Goal: Task Accomplishment & Management: Manage account settings

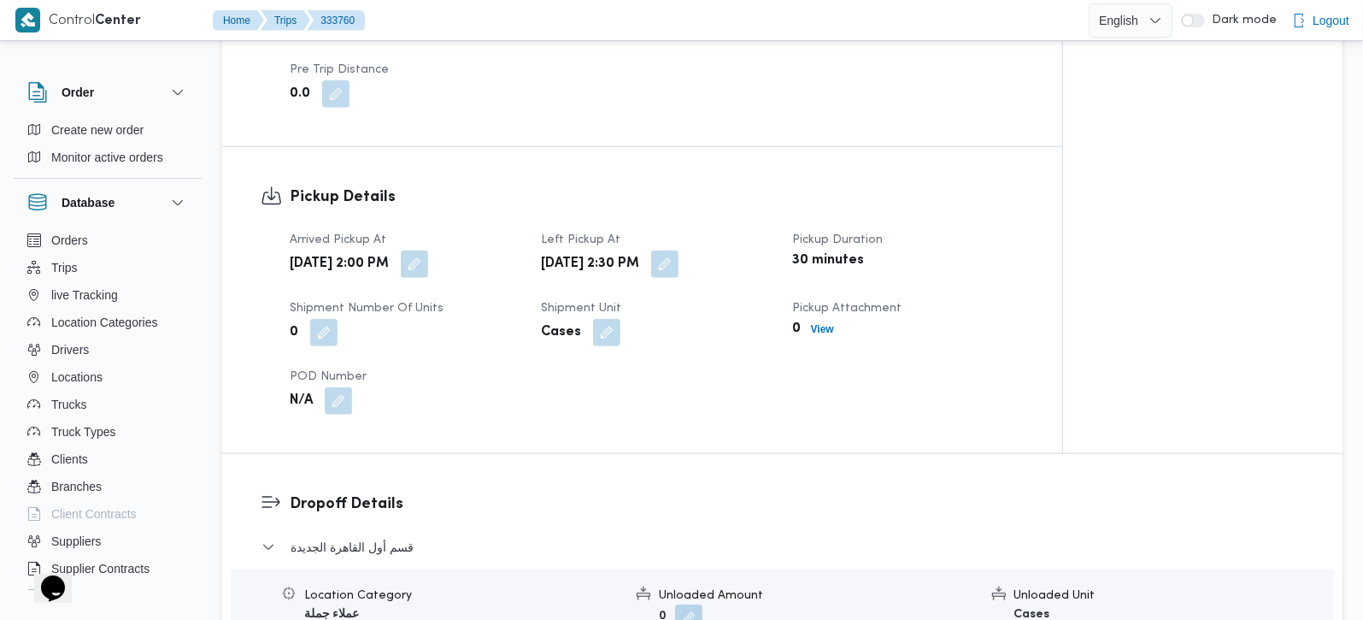
scroll to position [603, 0]
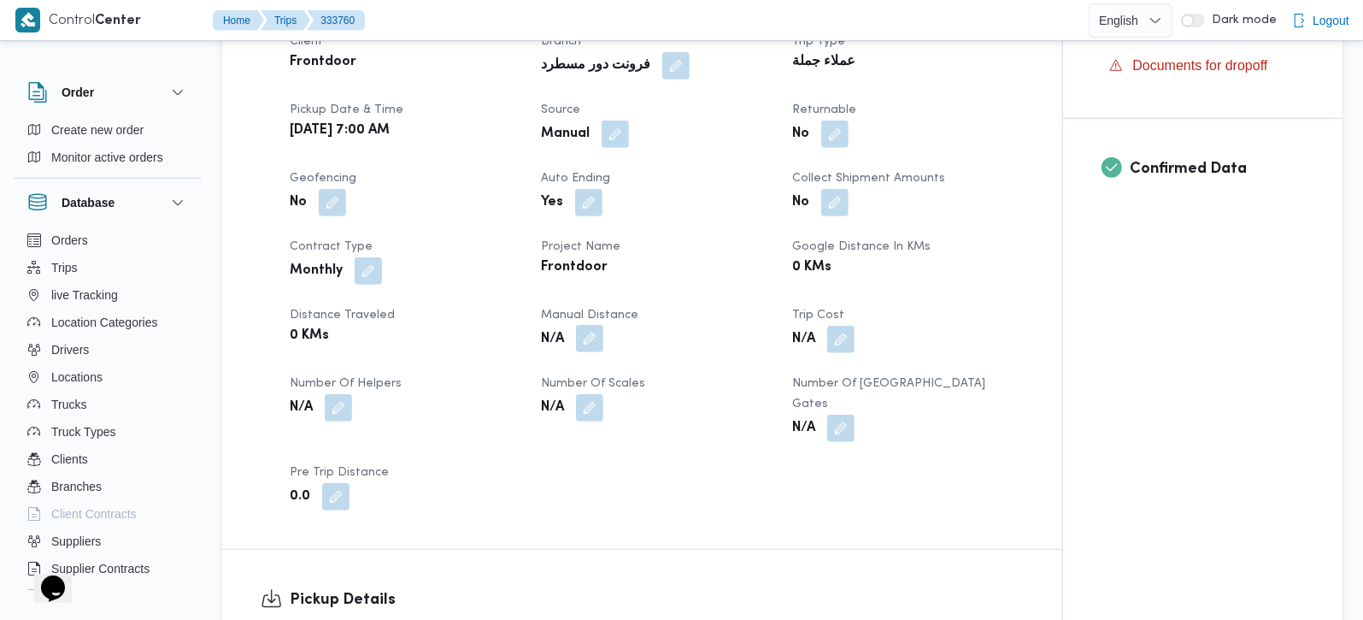
click at [591, 341] on button "button" at bounding box center [589, 338] width 27 height 27
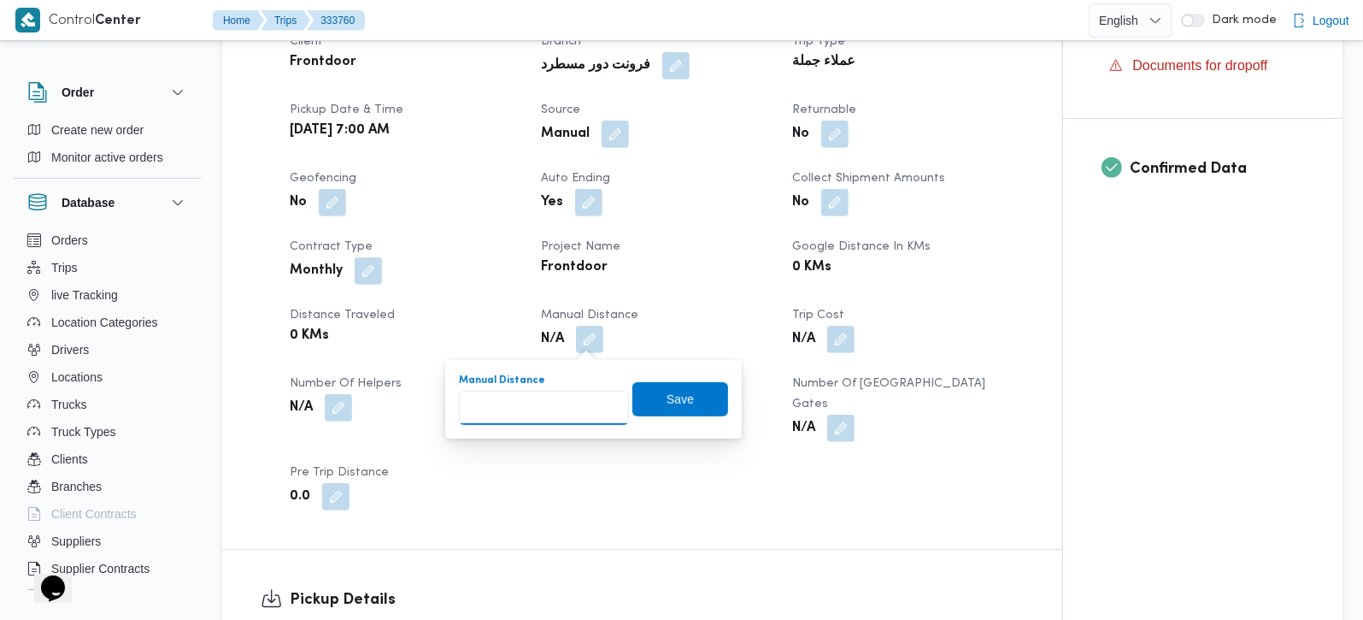
click at [538, 399] on input "Manual Distance" at bounding box center [544, 408] width 170 height 34
type input "95"
click at [652, 408] on span "Save" at bounding box center [680, 398] width 96 height 34
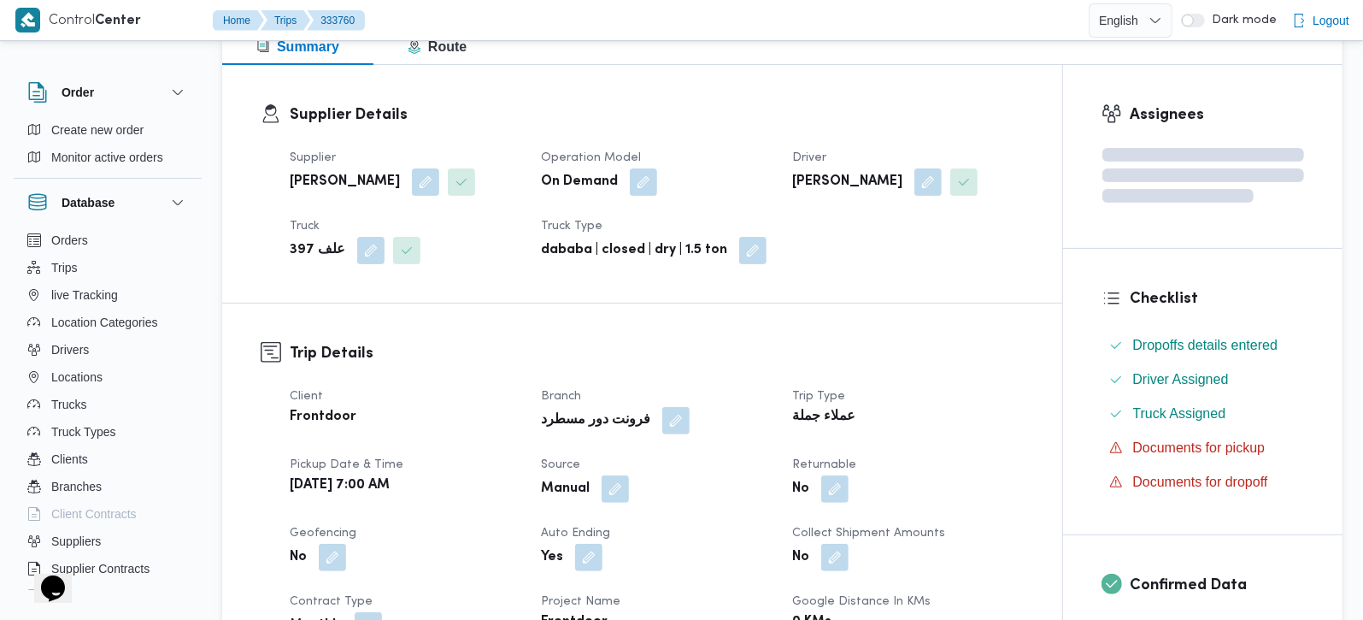
scroll to position [201, 0]
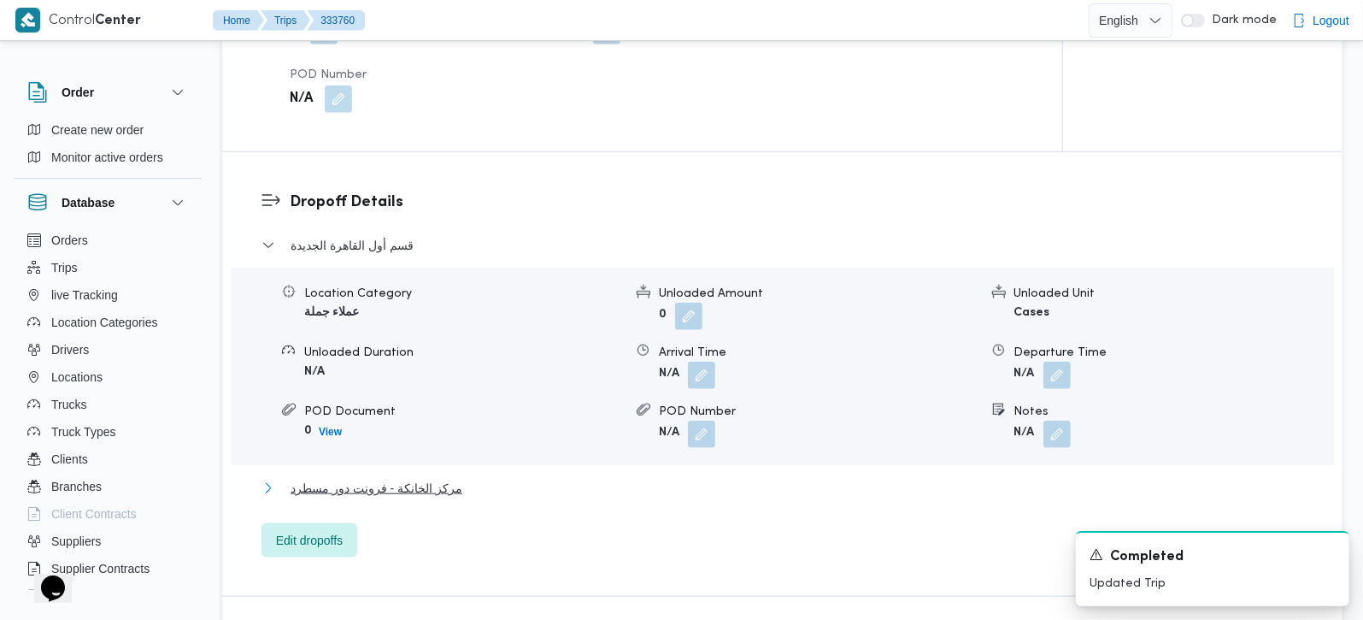
click at [405, 478] on span "مركز الخانكة - فرونت دور مسطرد" at bounding box center [377, 488] width 172 height 21
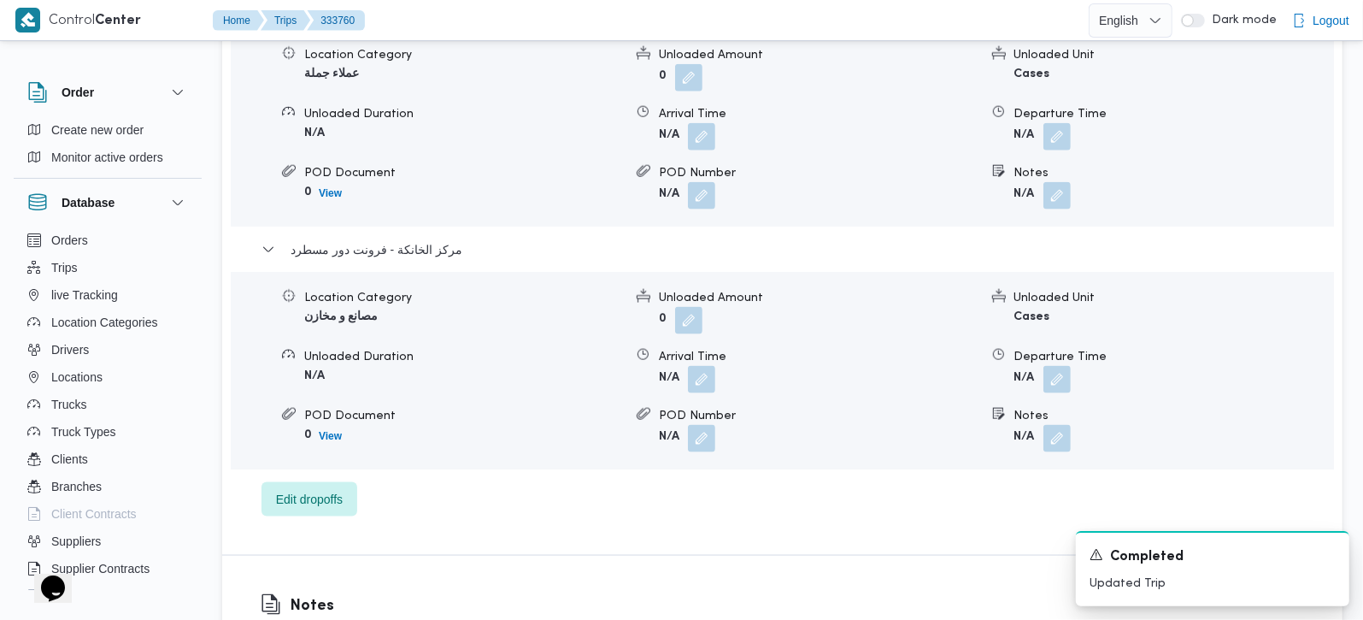
scroll to position [1609, 0]
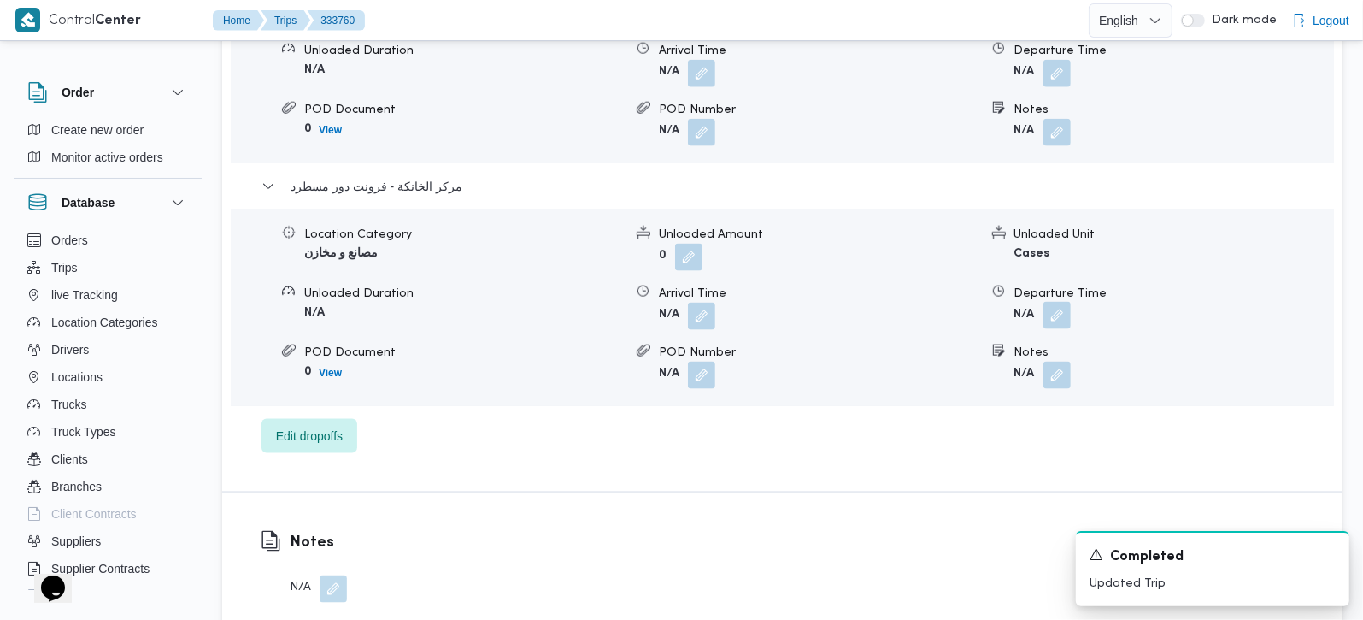
click at [1051, 302] on button "button" at bounding box center [1057, 315] width 27 height 27
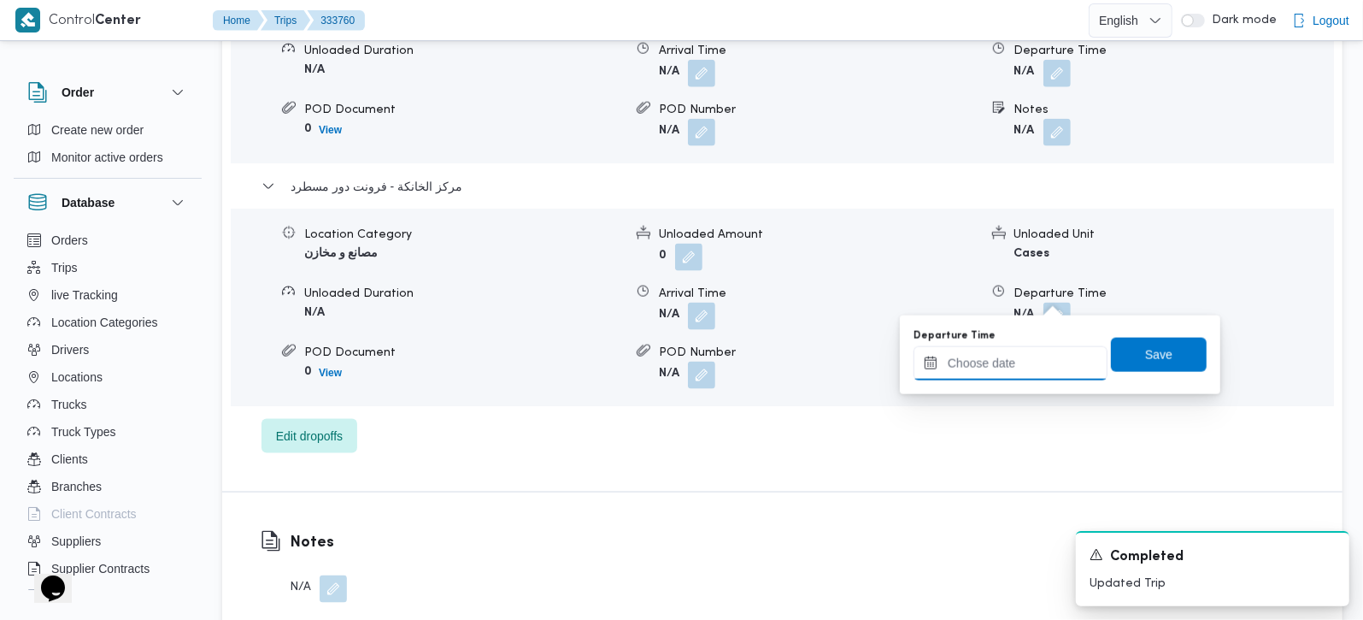
click at [1035, 362] on input "Departure Time" at bounding box center [1011, 363] width 194 height 34
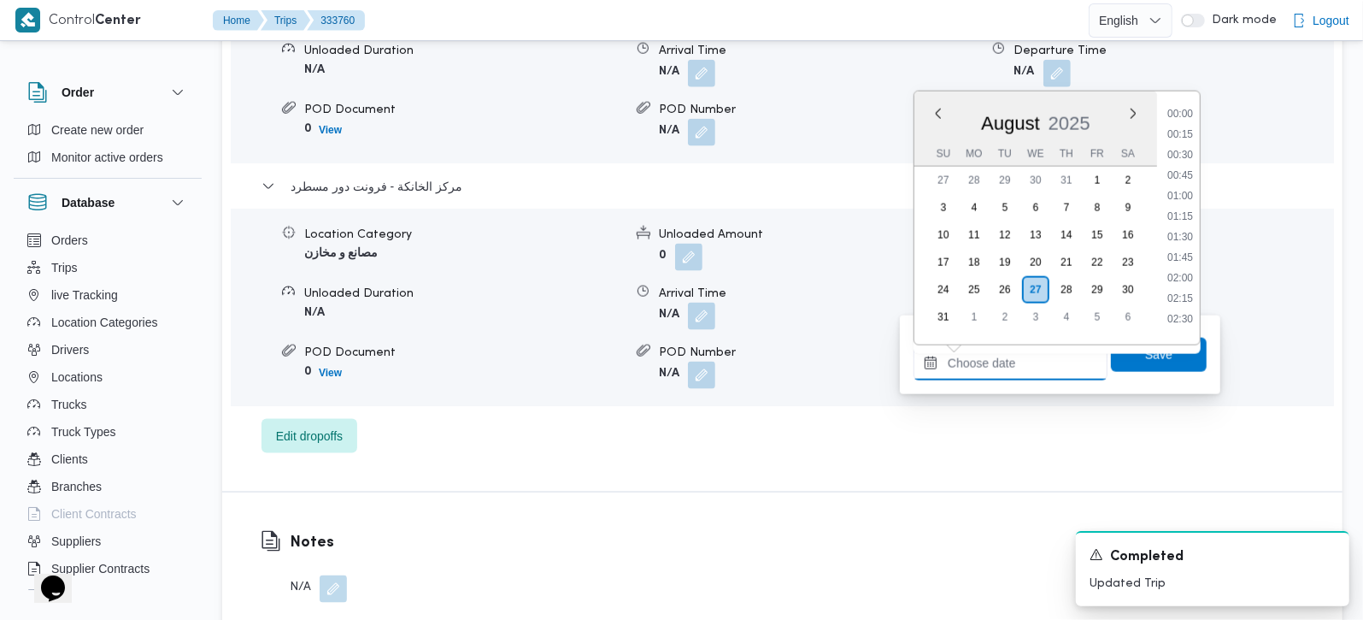
scroll to position [1525, 0]
click at [1183, 145] on li "19:00" at bounding box center [1180, 147] width 39 height 17
type input "27/08/2025 19:00"
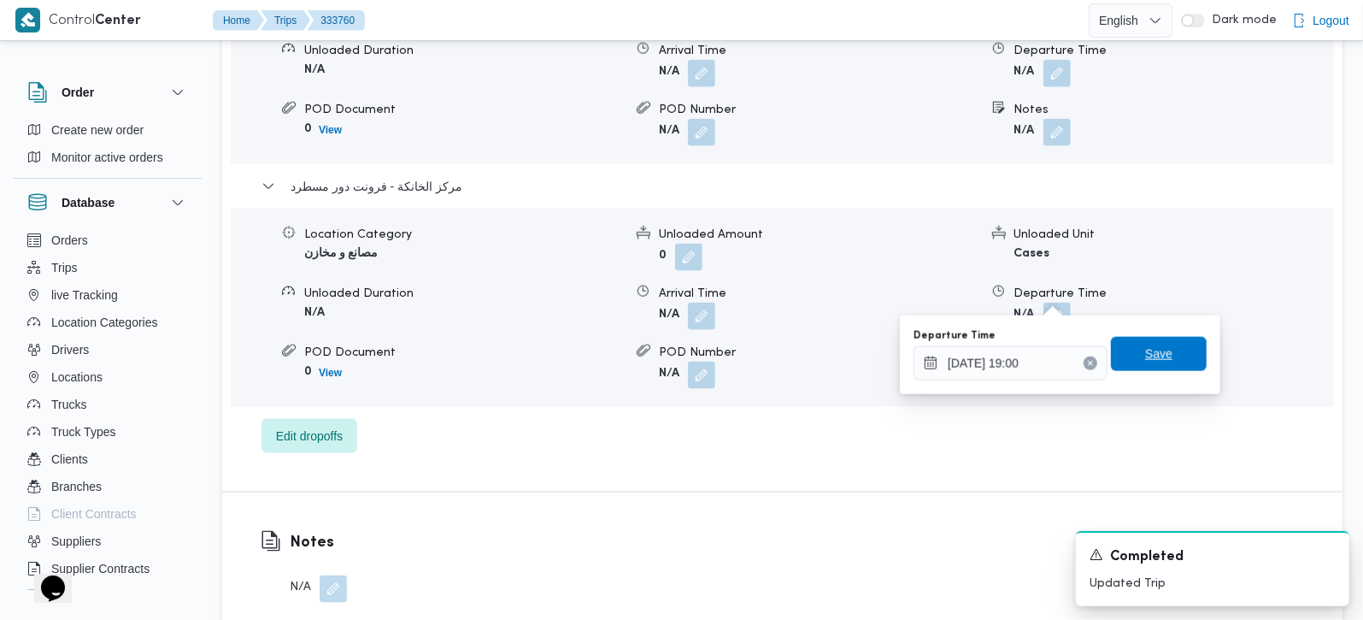
click at [1175, 341] on span "Save" at bounding box center [1159, 354] width 96 height 34
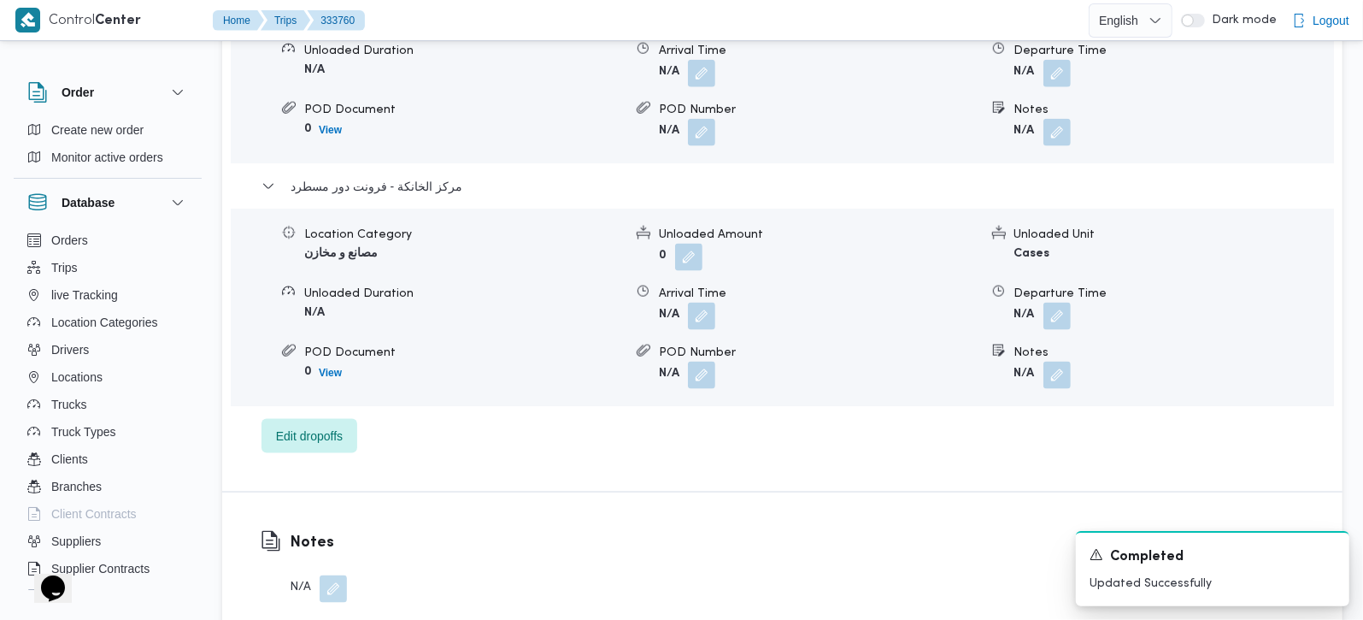
click at [702, 310] on div "Location Category مصانع و مخازن Unloaded Amount 0 Unloaded Unit Cases Unloaded …" at bounding box center [782, 307] width 1117 height 194
click at [702, 302] on button "button" at bounding box center [701, 315] width 27 height 27
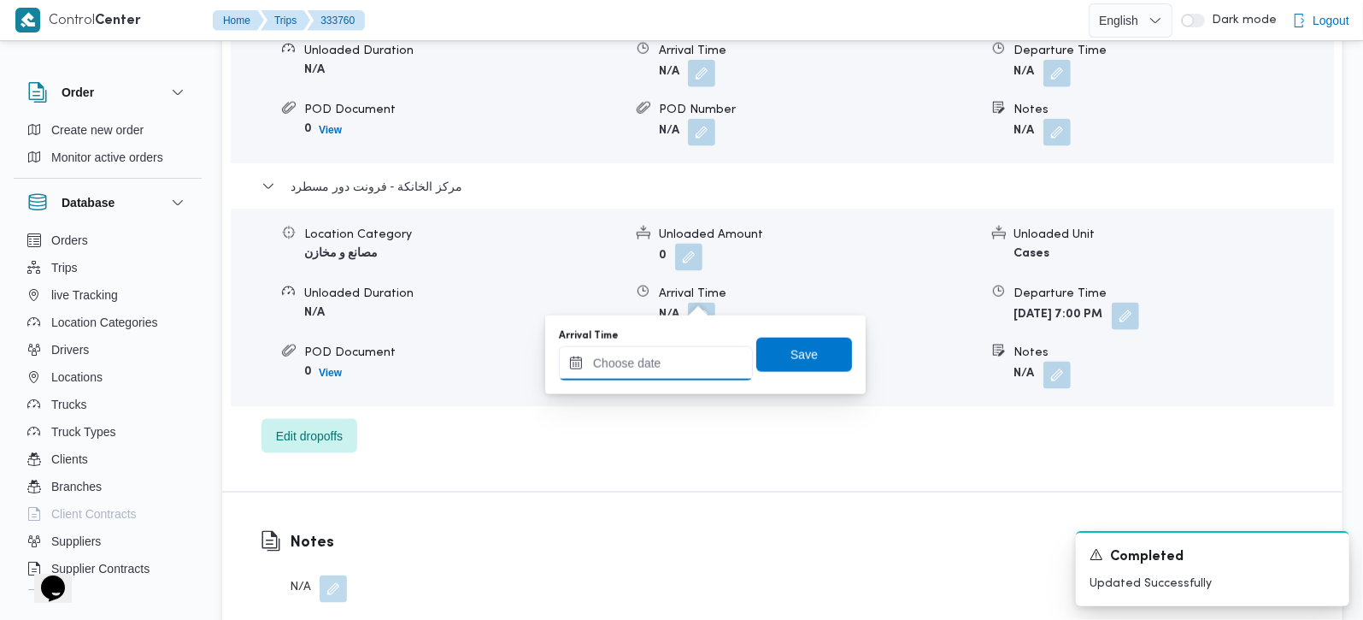
click at [690, 366] on input "Arrival Time" at bounding box center [656, 363] width 194 height 34
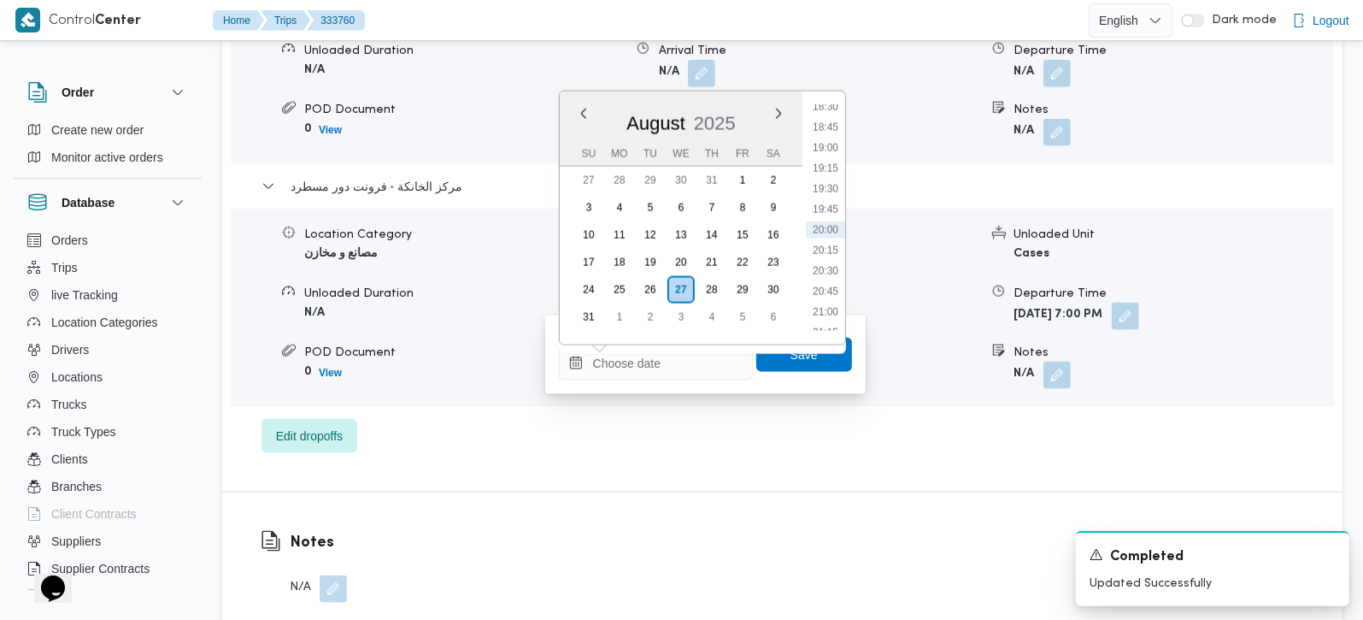
drag, startPoint x: 832, startPoint y: 119, endPoint x: 830, endPoint y: 134, distance: 15.6
click at [832, 119] on li "18:45" at bounding box center [825, 127] width 39 height 17
type input "27/08/2025 18:45"
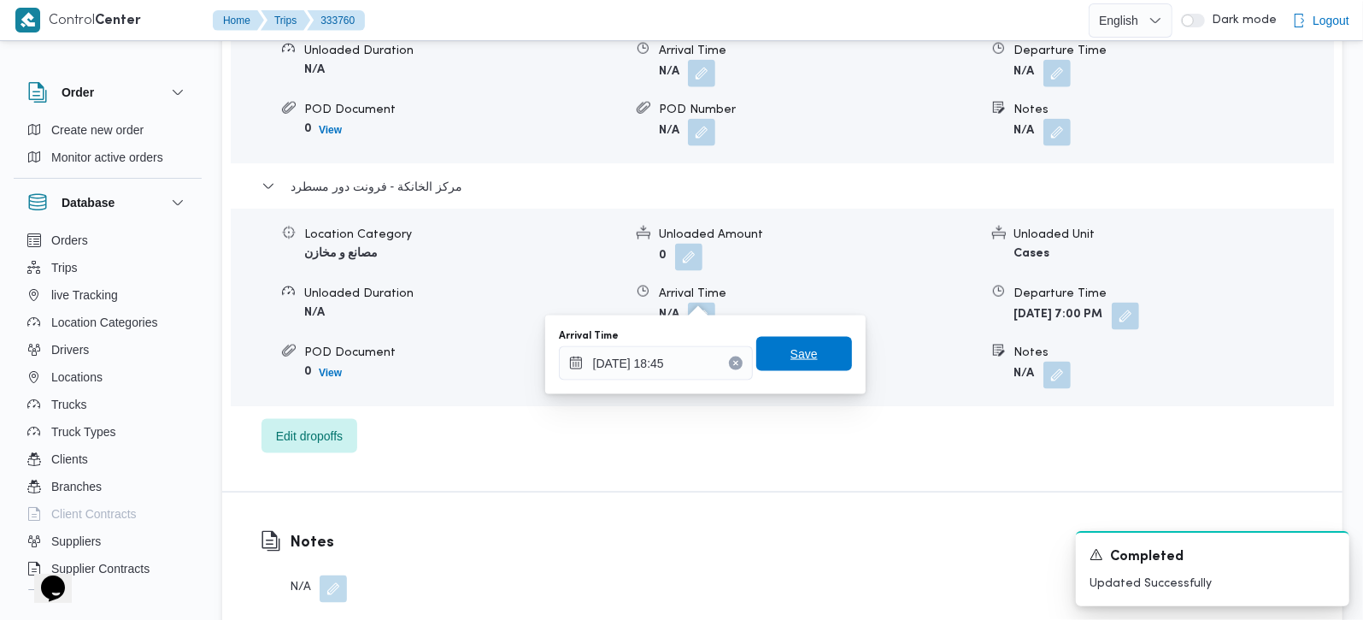
click at [799, 368] on span "Save" at bounding box center [804, 354] width 96 height 34
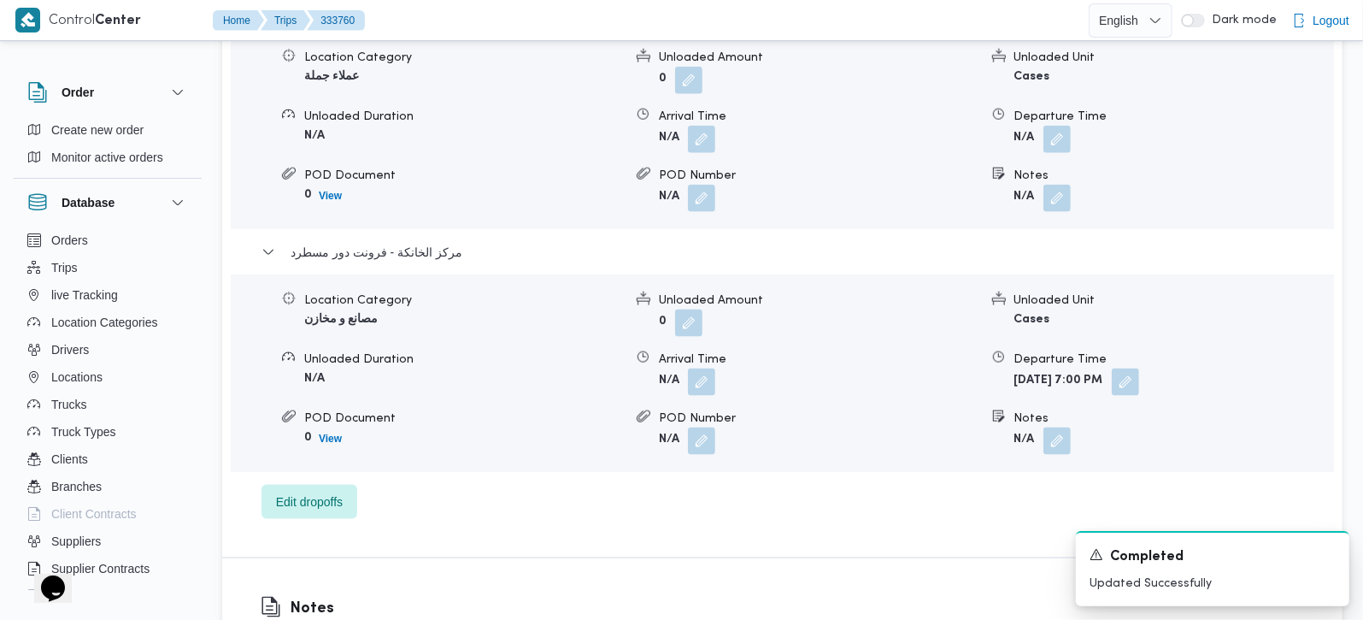
scroll to position [1508, 0]
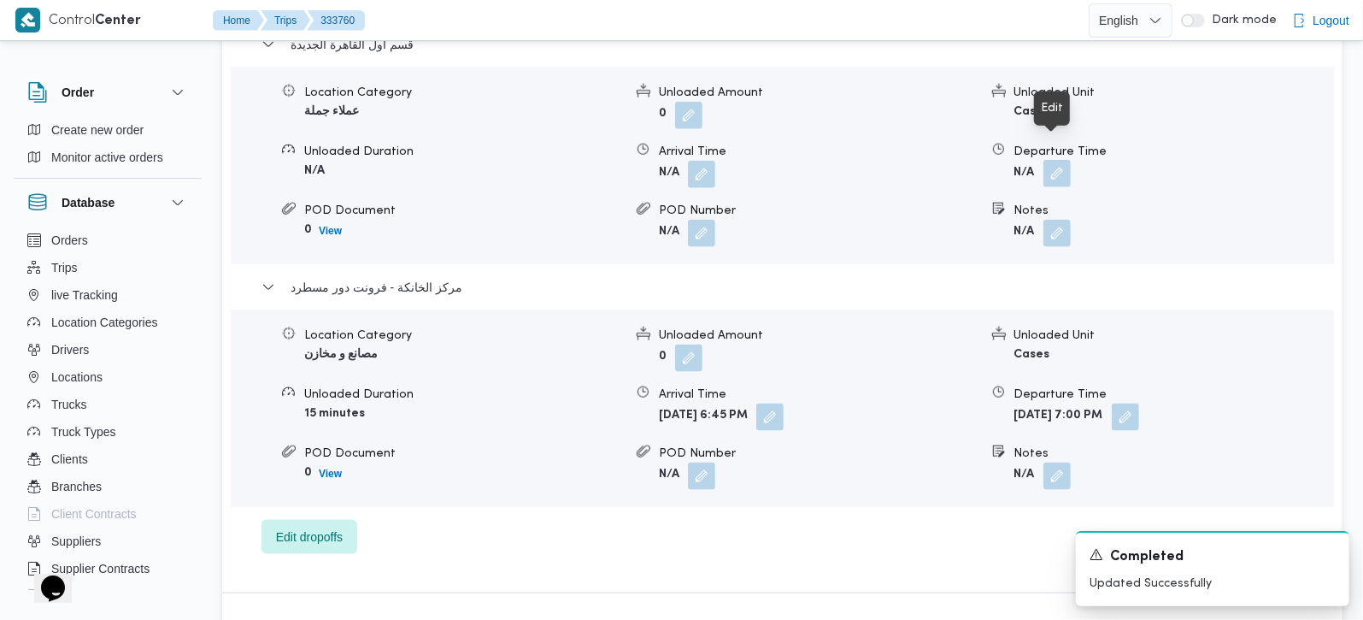
click at [1058, 160] on button "button" at bounding box center [1057, 173] width 27 height 27
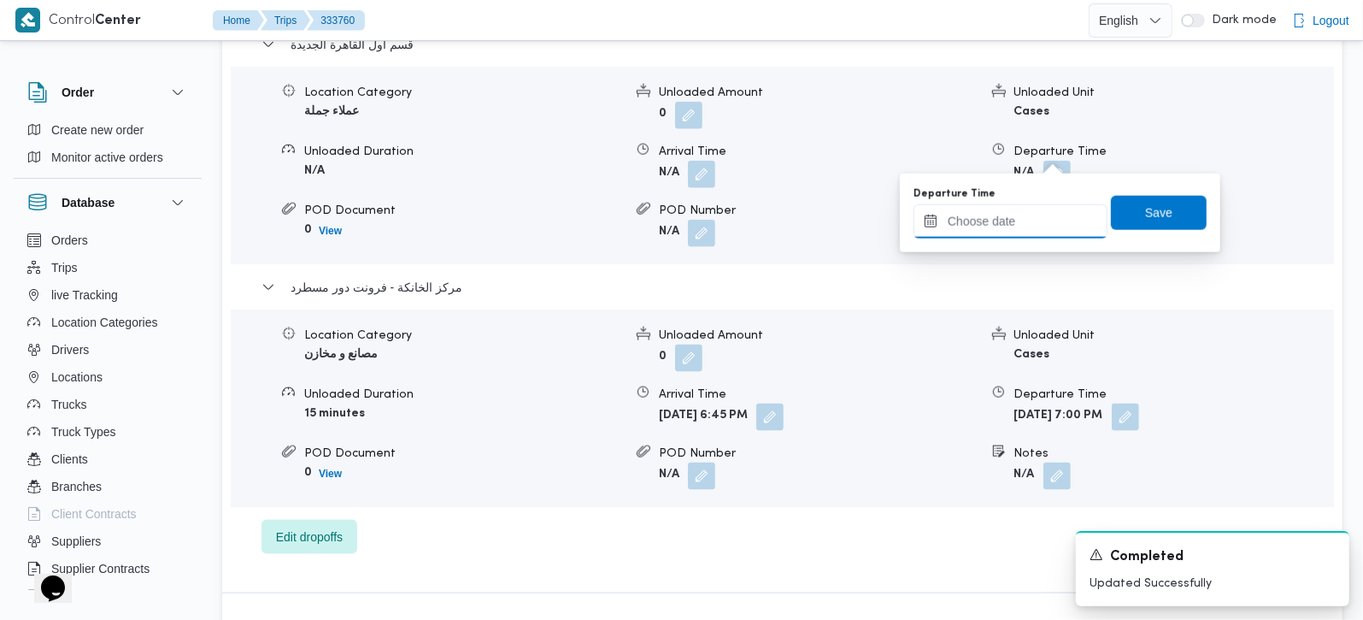
click at [1030, 224] on input "Departure Time" at bounding box center [1011, 221] width 194 height 34
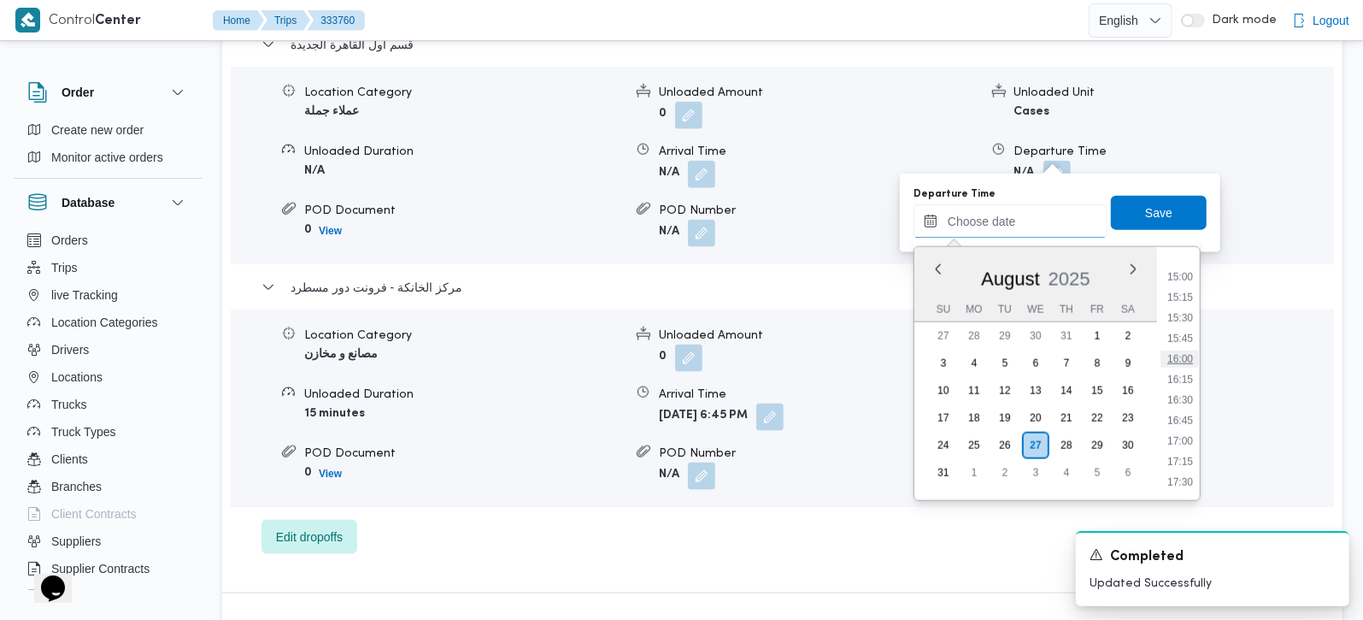
scroll to position [1324, 0]
drag, startPoint x: 1191, startPoint y: 400, endPoint x: 1181, endPoint y: 338, distance: 63.2
click at [1191, 400] on li "17:45" at bounding box center [1180, 401] width 39 height 17
type input "27/08/2025 17:45"
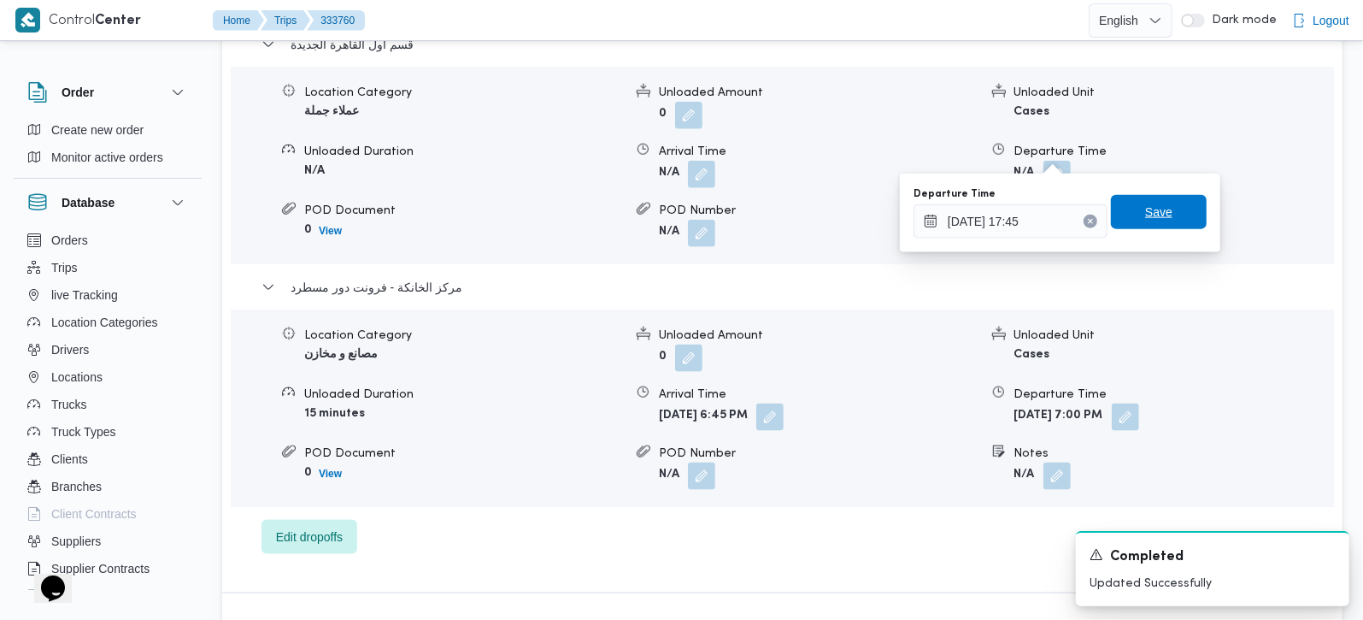
click at [1165, 221] on span "Save" at bounding box center [1159, 212] width 96 height 34
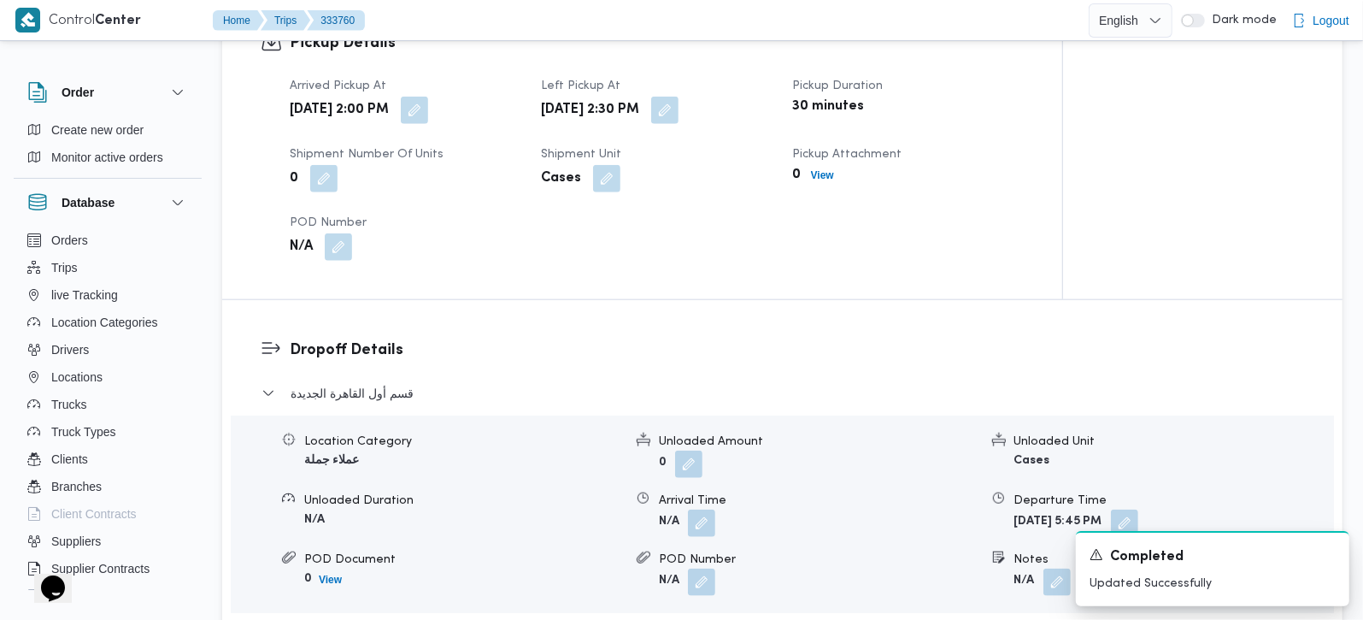
scroll to position [1206, 0]
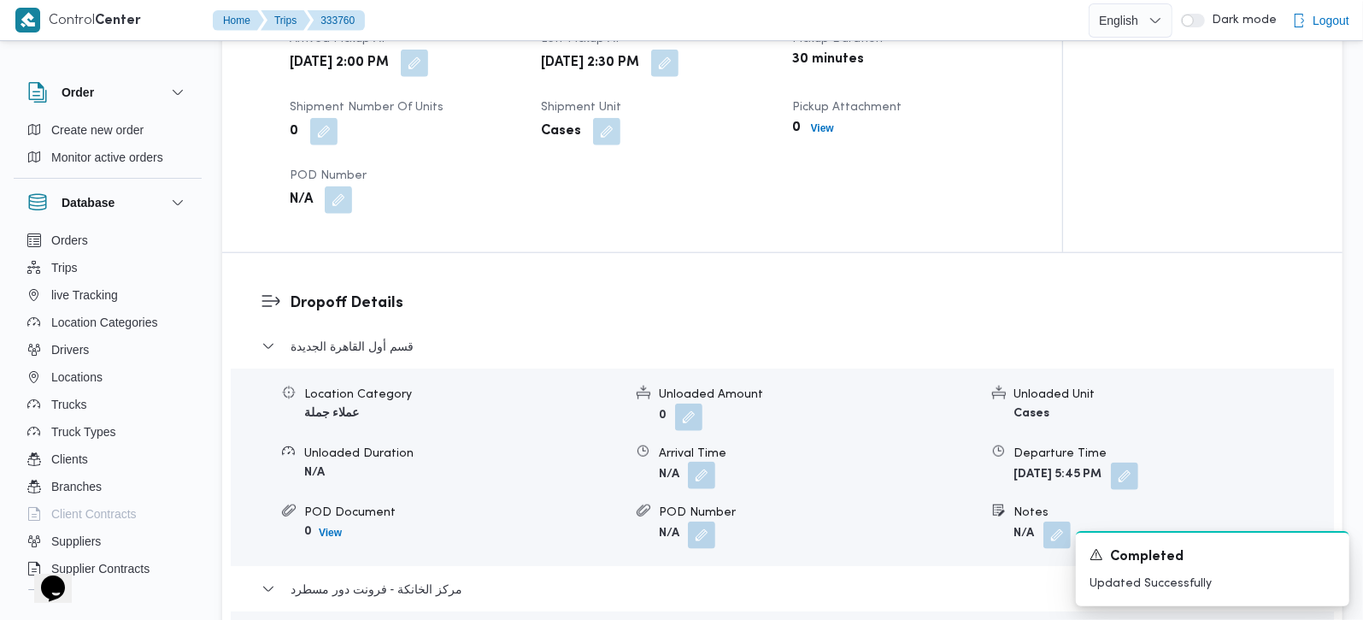
click at [698, 462] on button "button" at bounding box center [701, 475] width 27 height 27
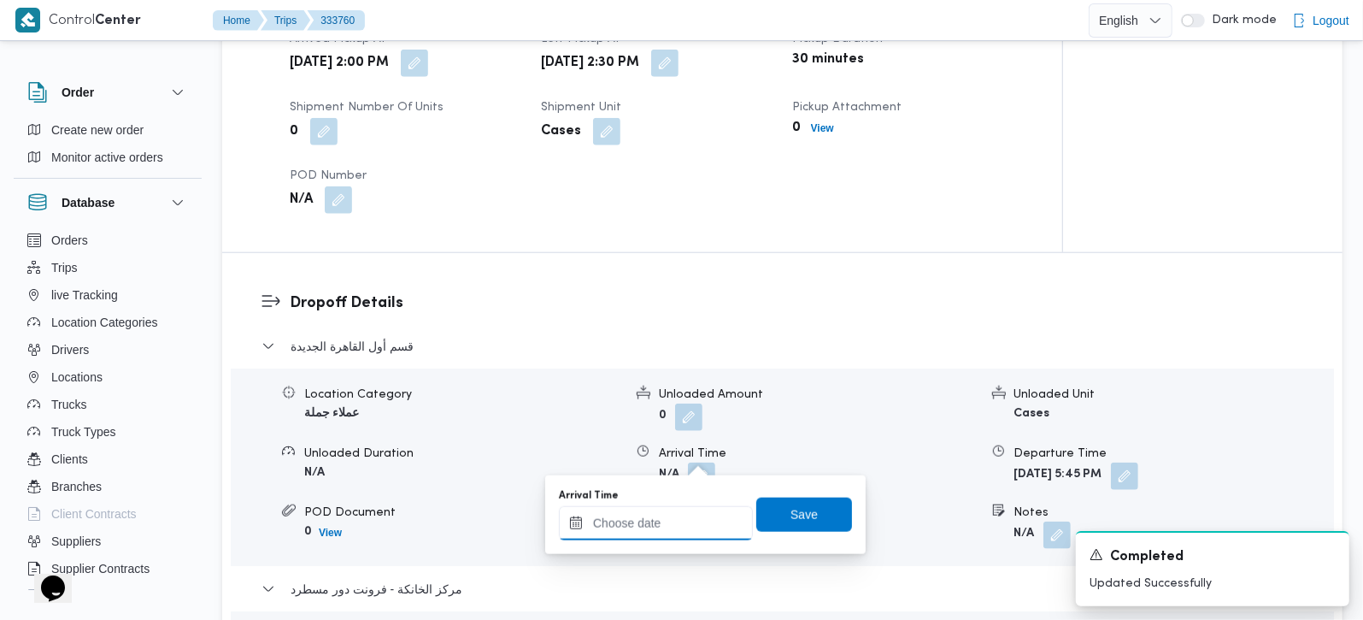
click at [686, 517] on input "Arrival Time" at bounding box center [656, 523] width 194 height 34
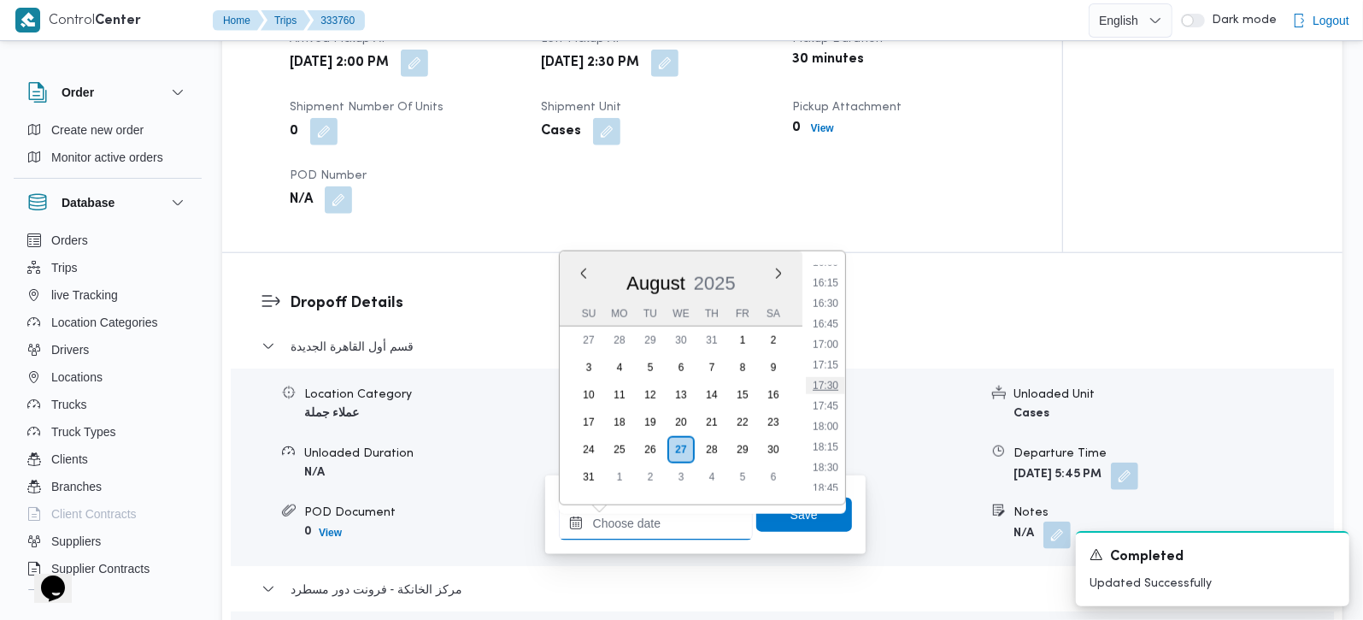
scroll to position [1223, 0]
click at [831, 318] on li "15:30" at bounding box center [825, 322] width 39 height 17
type input "27/08/2025 15:30"
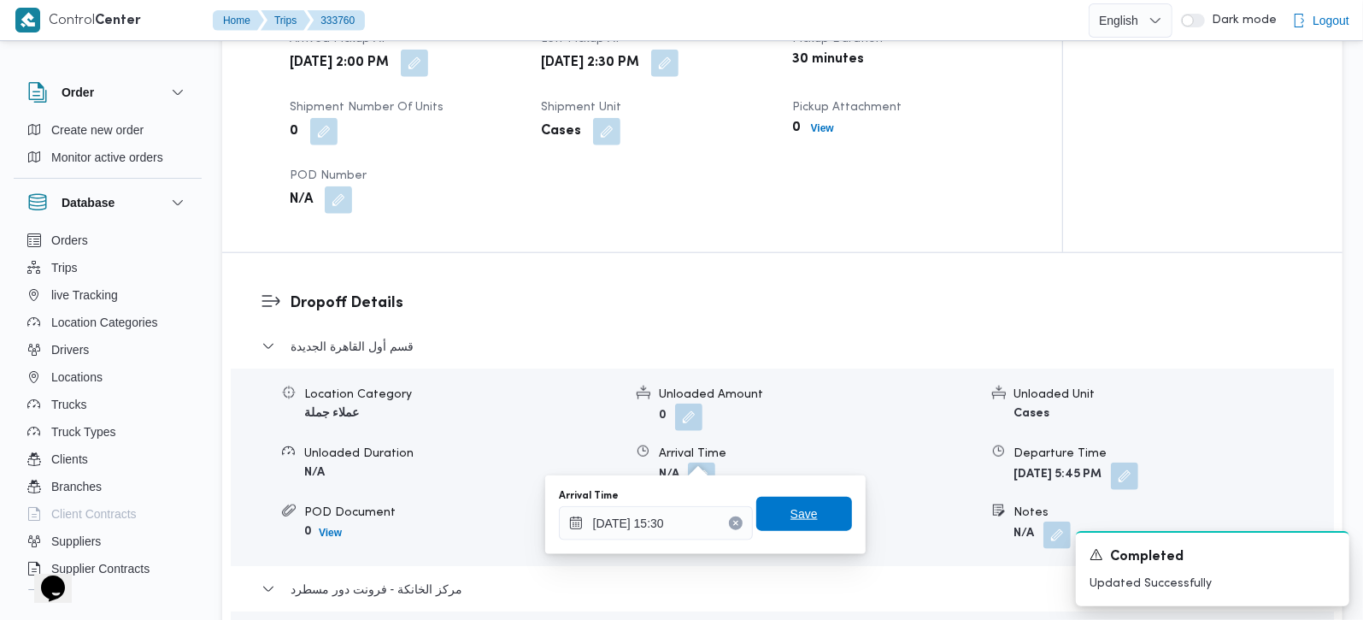
click at [805, 510] on span "Save" at bounding box center [804, 514] width 96 height 34
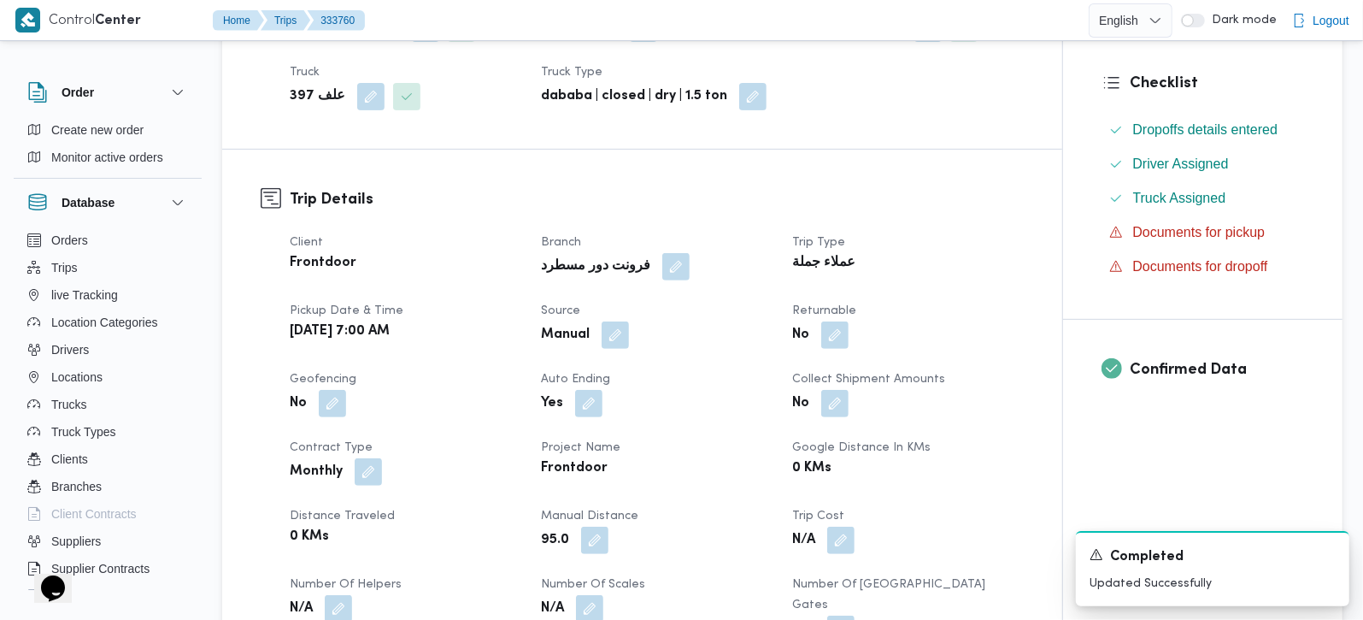
scroll to position [0, 0]
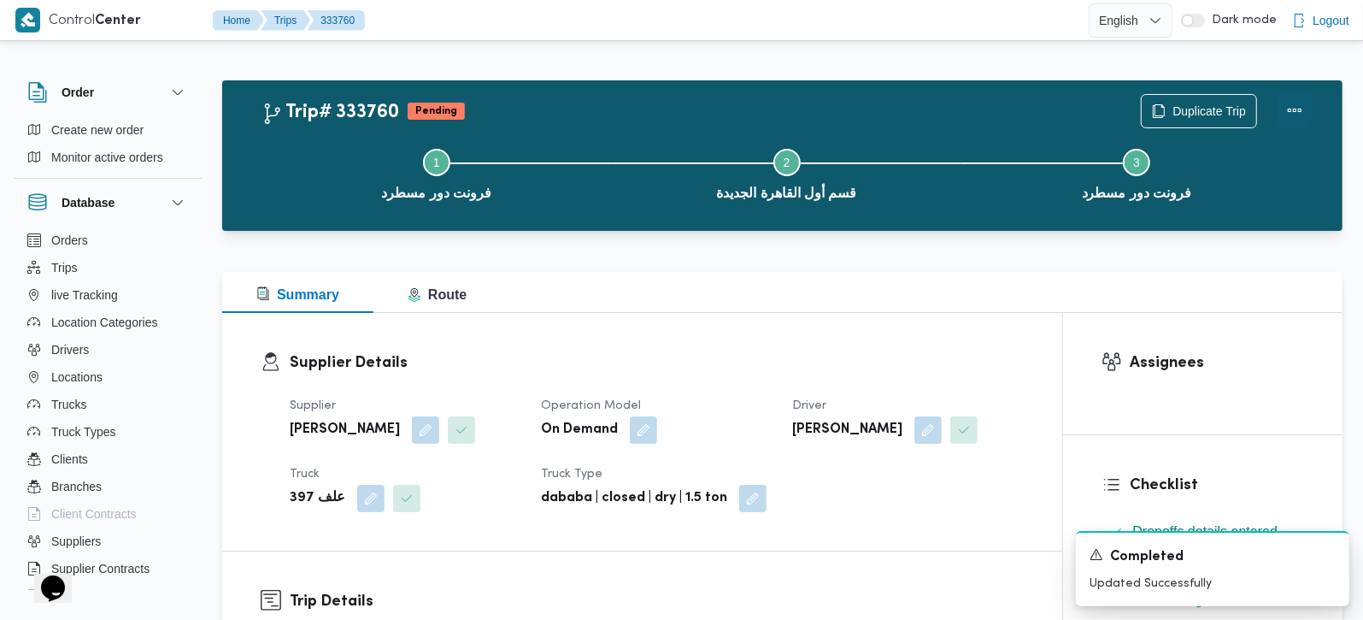
click at [1298, 109] on button "Actions" at bounding box center [1295, 110] width 34 height 34
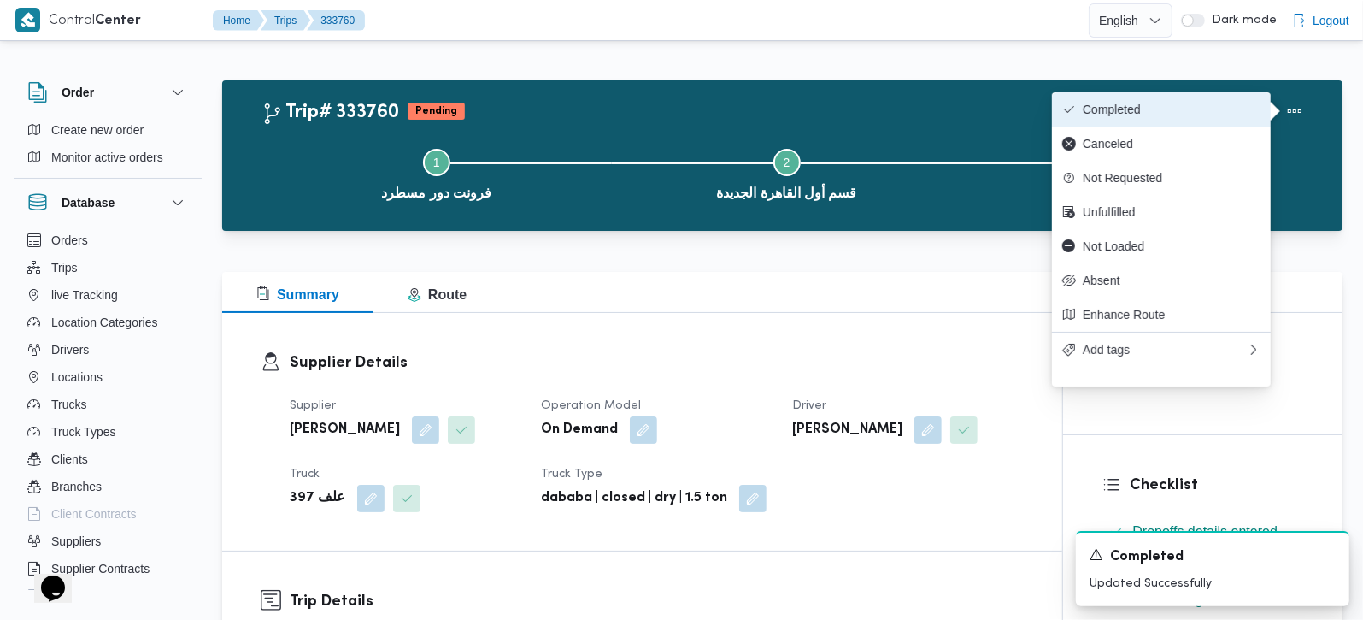
click at [1168, 109] on span "Completed" at bounding box center [1172, 110] width 178 height 14
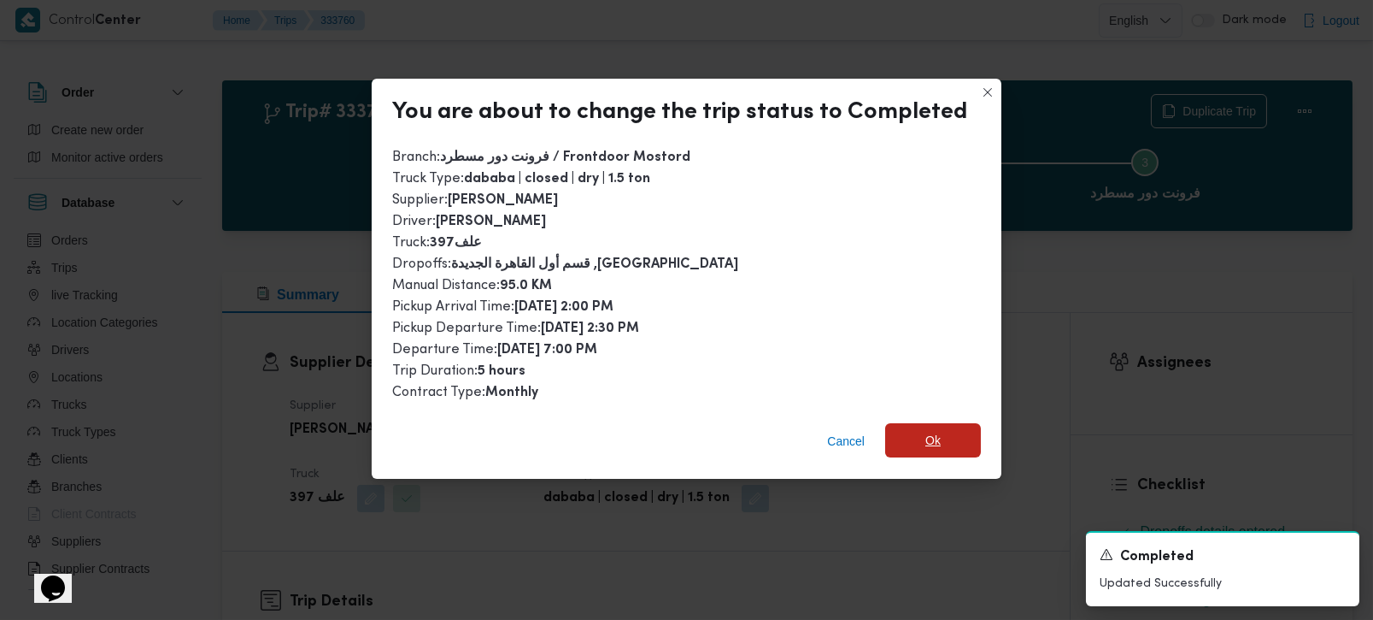
click at [932, 431] on span "Ok" at bounding box center [933, 440] width 15 height 21
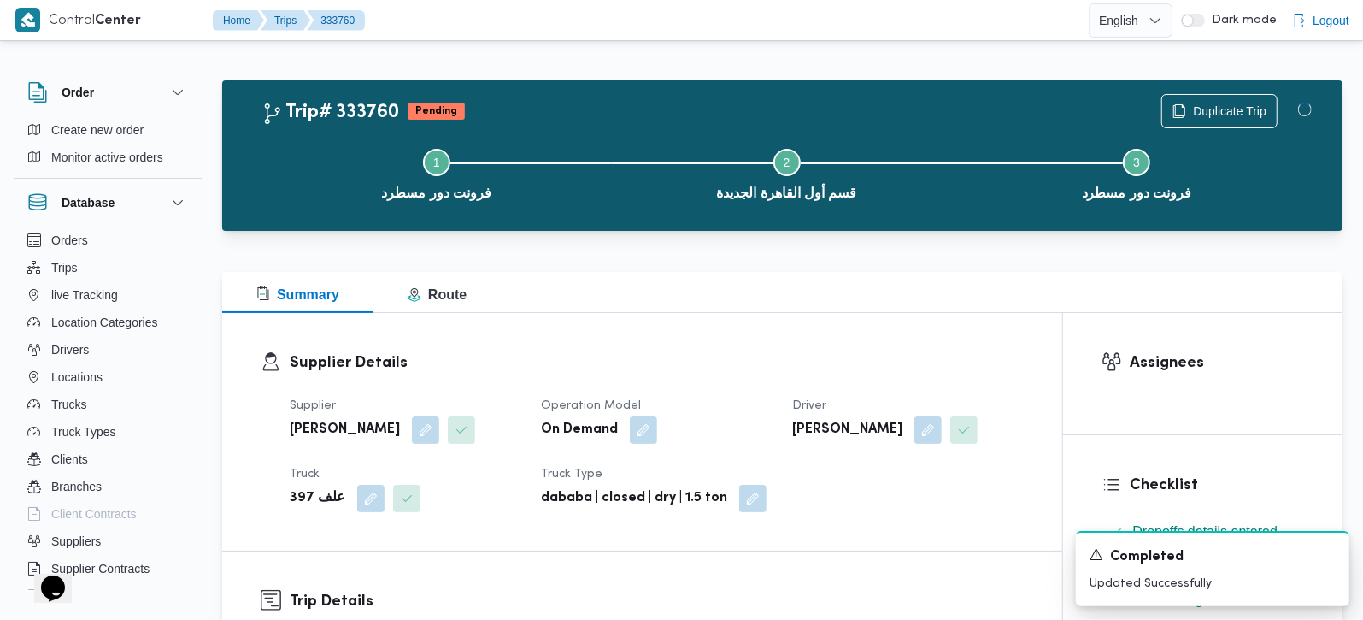
click at [844, 311] on div "Summary Route" at bounding box center [782, 292] width 1120 height 41
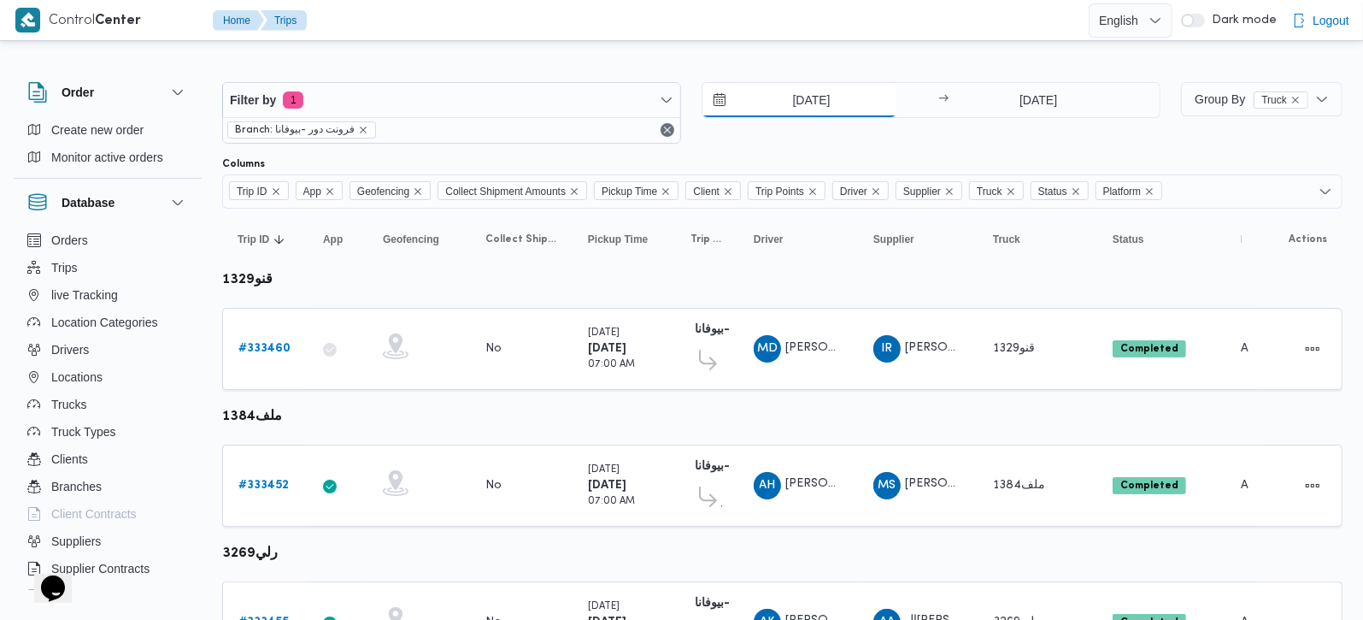
click at [801, 100] on input "[DATE]" at bounding box center [800, 100] width 194 height 34
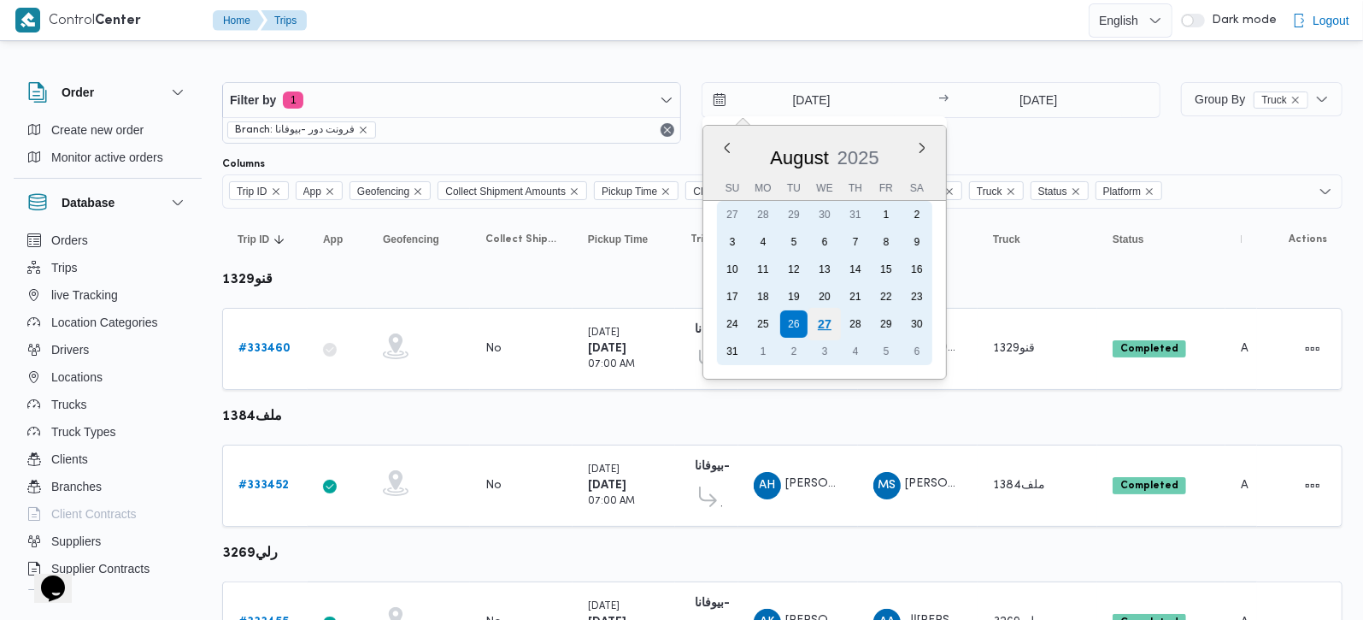
click at [827, 310] on div "27" at bounding box center [825, 324] width 32 height 32
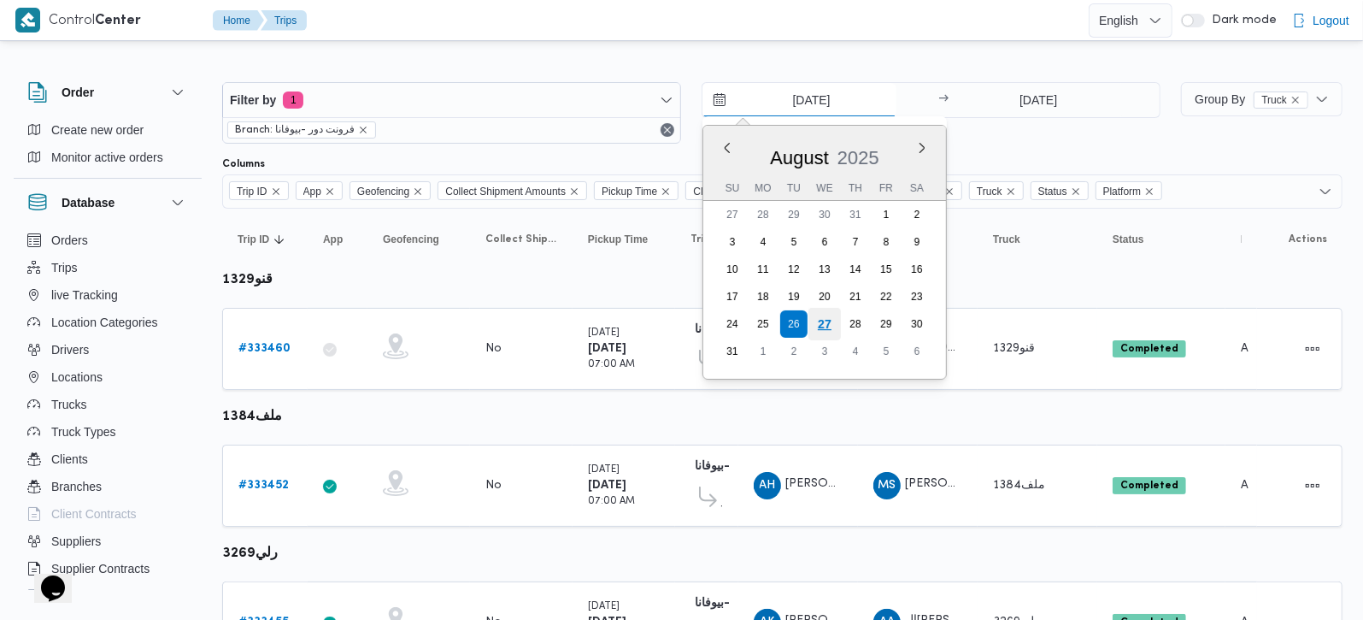
type input "[DATE]"
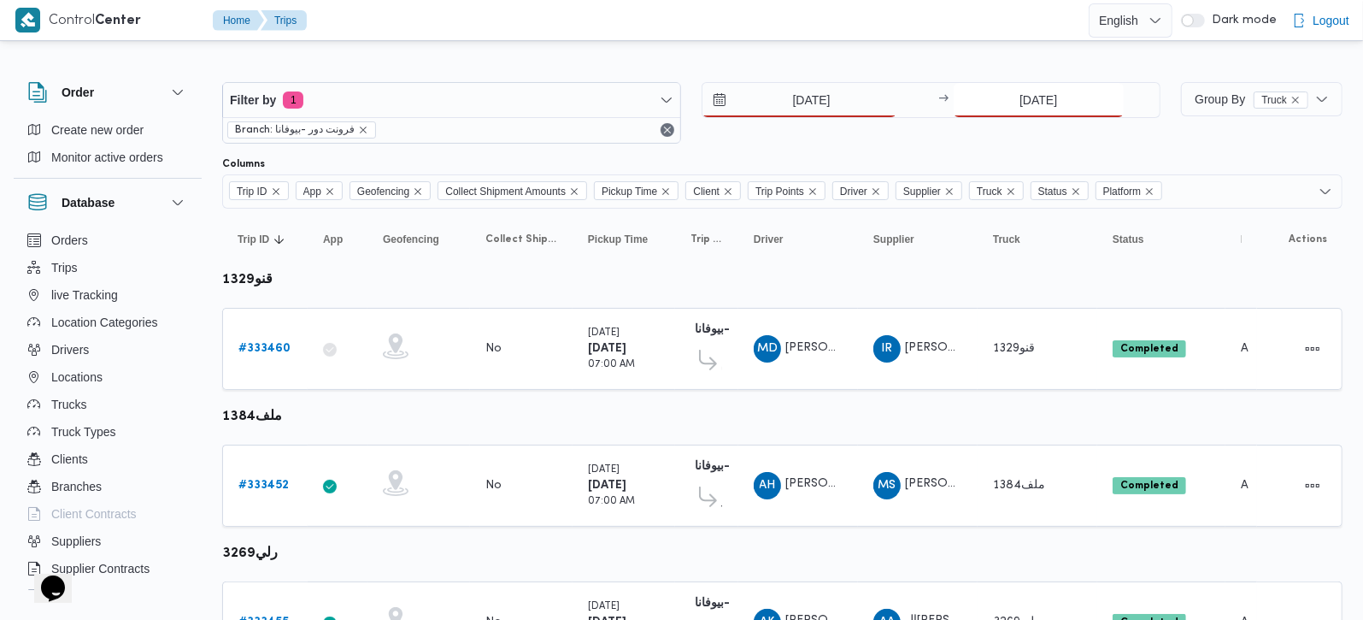
click at [1058, 86] on input "[DATE]" at bounding box center [1039, 100] width 170 height 34
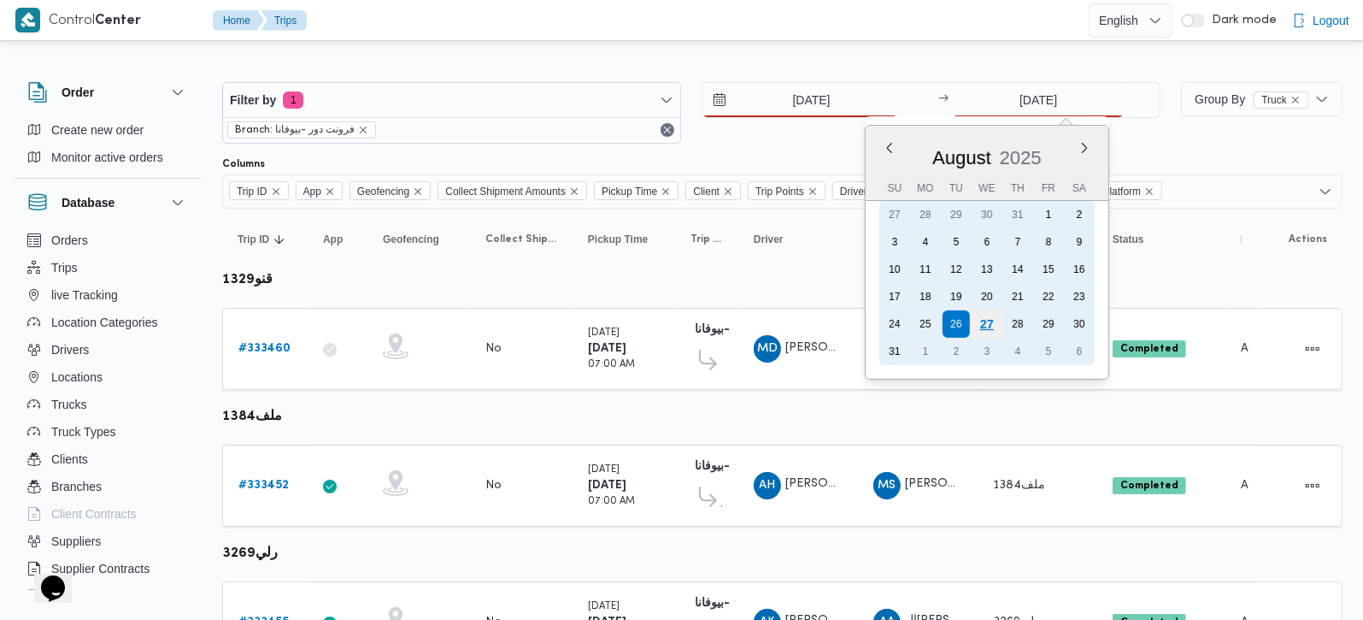
click at [982, 323] on div "27" at bounding box center [987, 324] width 32 height 32
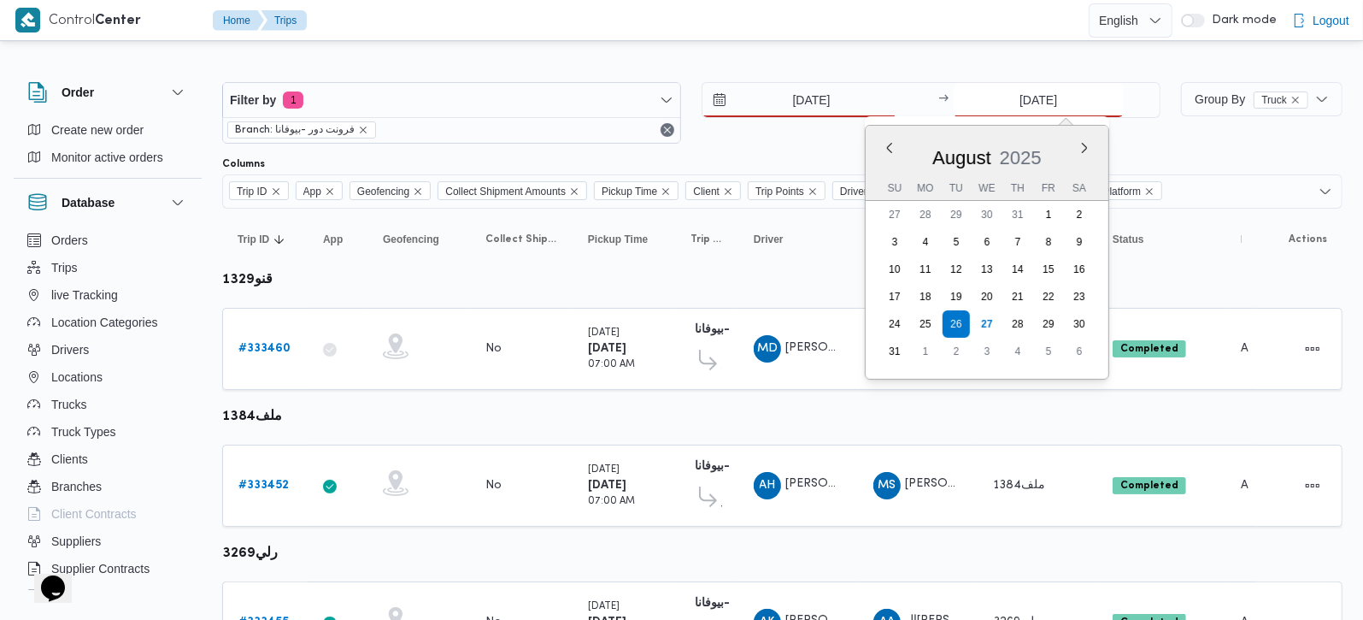
type input "[DATE]"
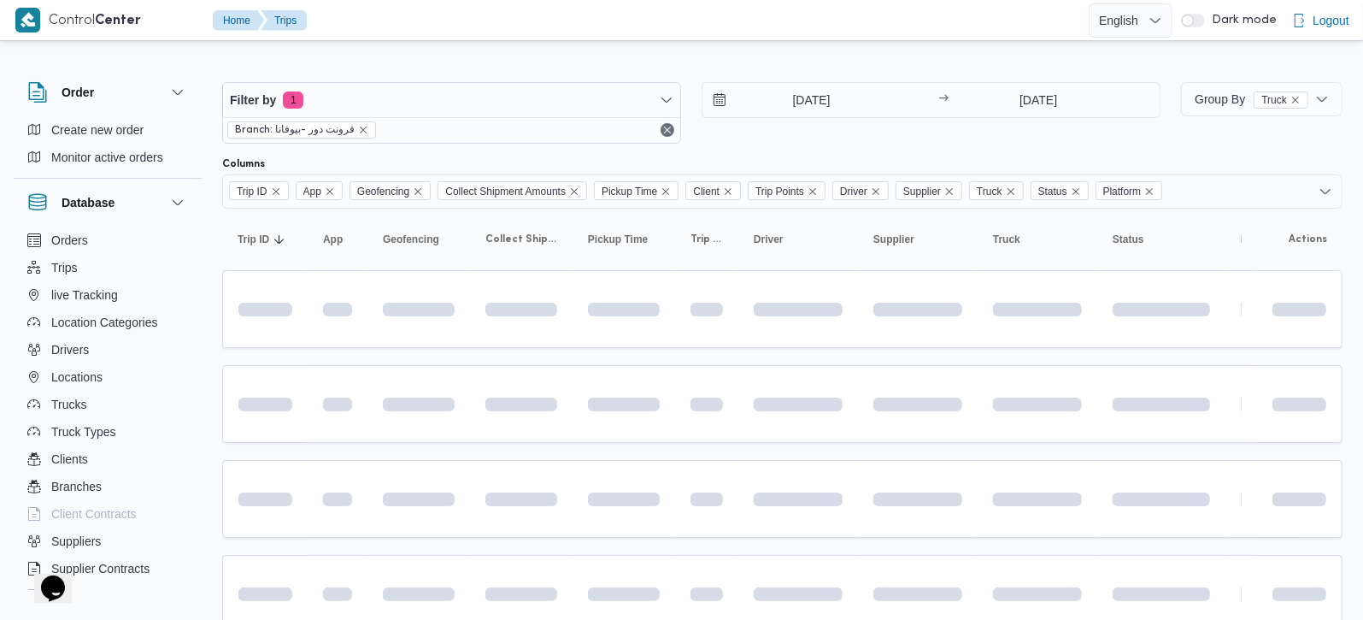
click at [868, 64] on div at bounding box center [782, 68] width 1120 height 27
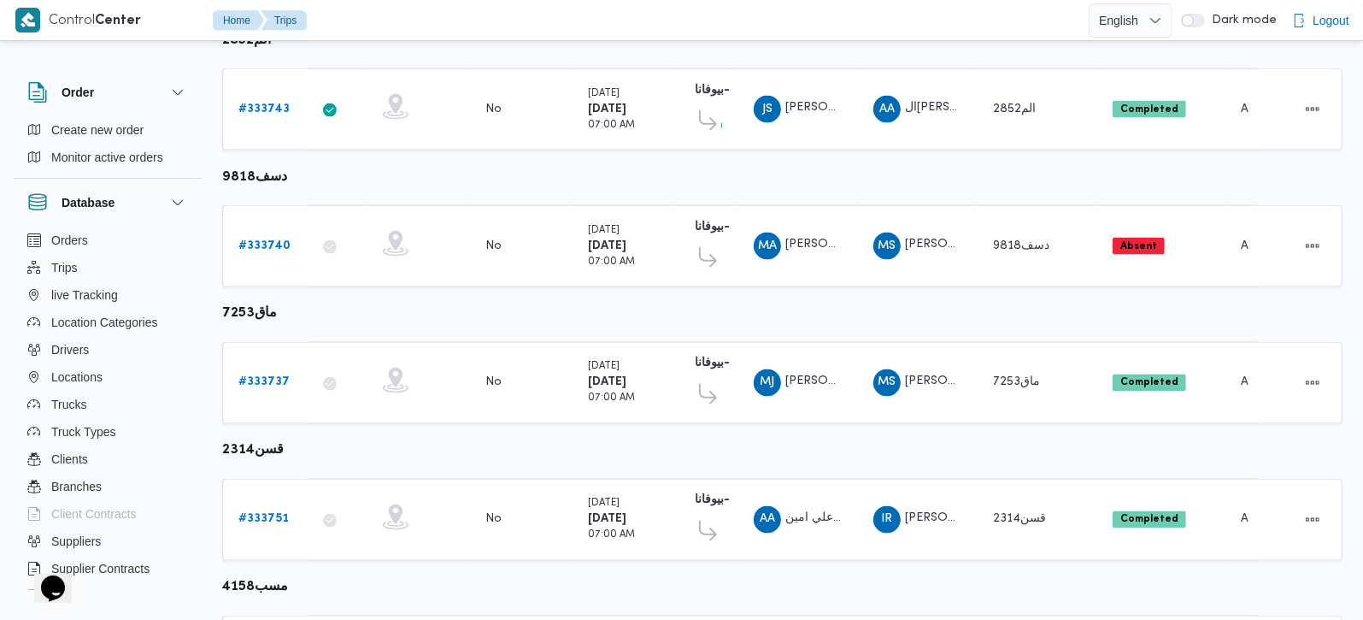
scroll to position [1989, 0]
